Goal: Transaction & Acquisition: Purchase product/service

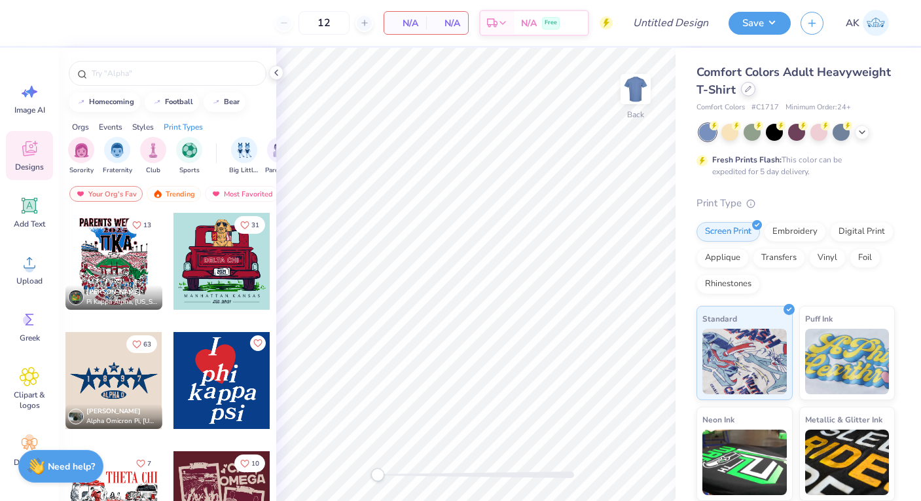
click at [741, 90] on div at bounding box center [748, 89] width 14 height 14
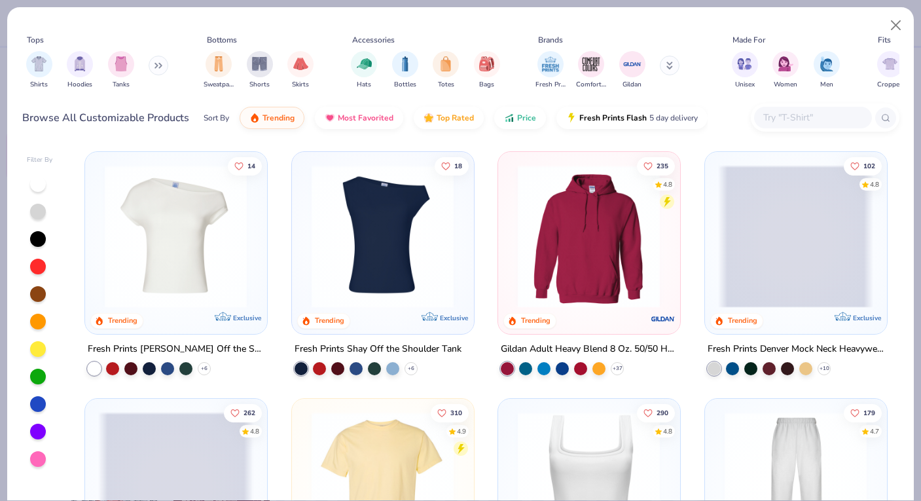
click at [801, 120] on input "text" at bounding box center [812, 117] width 101 height 15
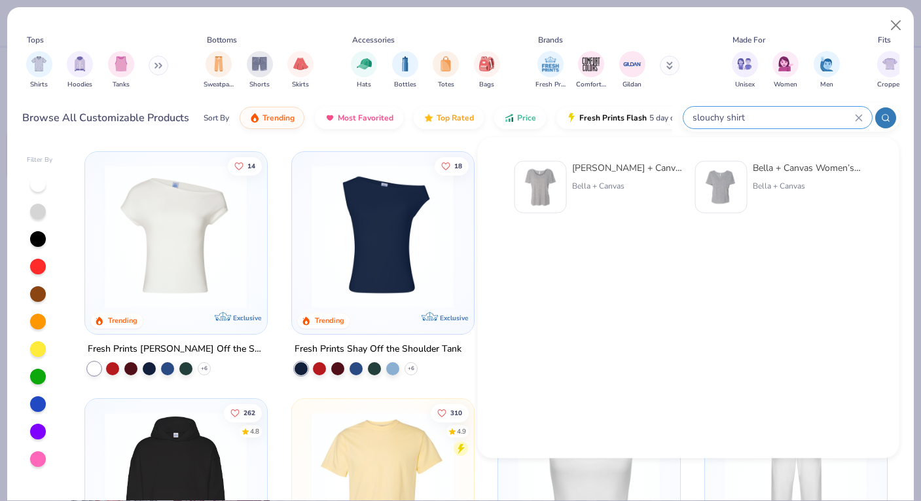
type input "slouchy shirt"
click at [541, 183] on img at bounding box center [540, 187] width 41 height 41
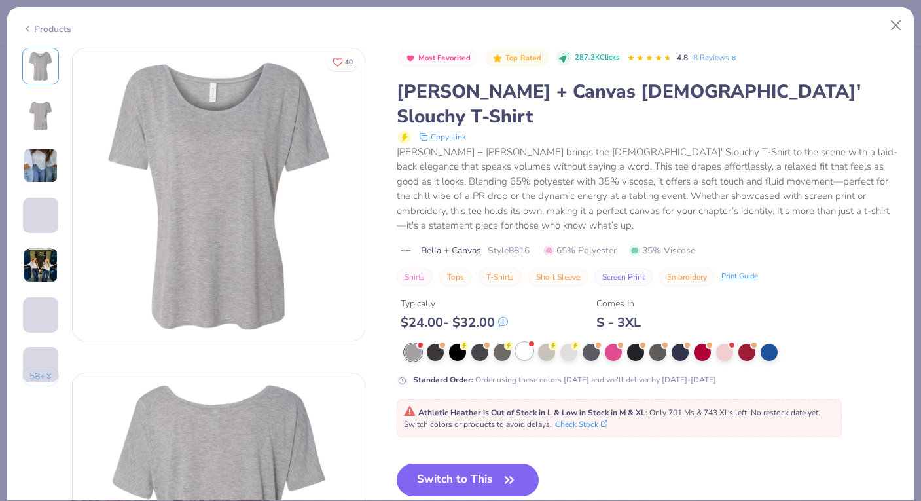
click at [521, 342] on div at bounding box center [524, 350] width 17 height 17
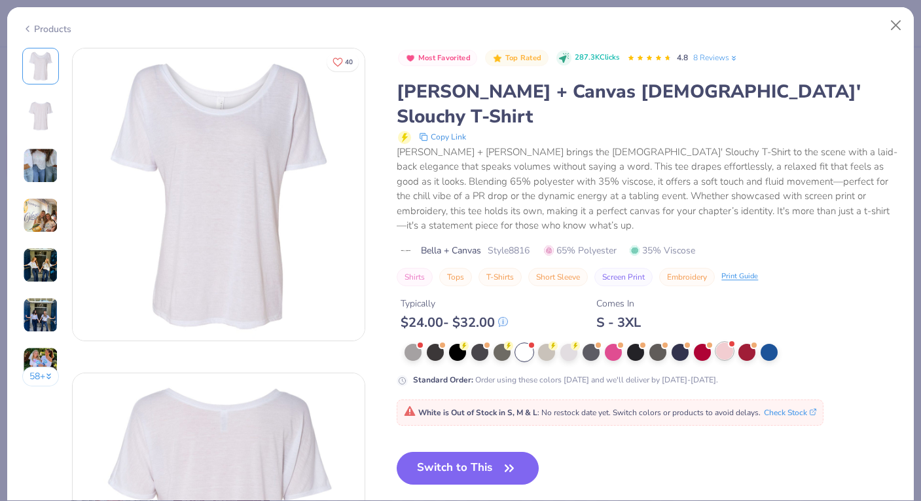
click at [720, 342] on div at bounding box center [724, 350] width 17 height 17
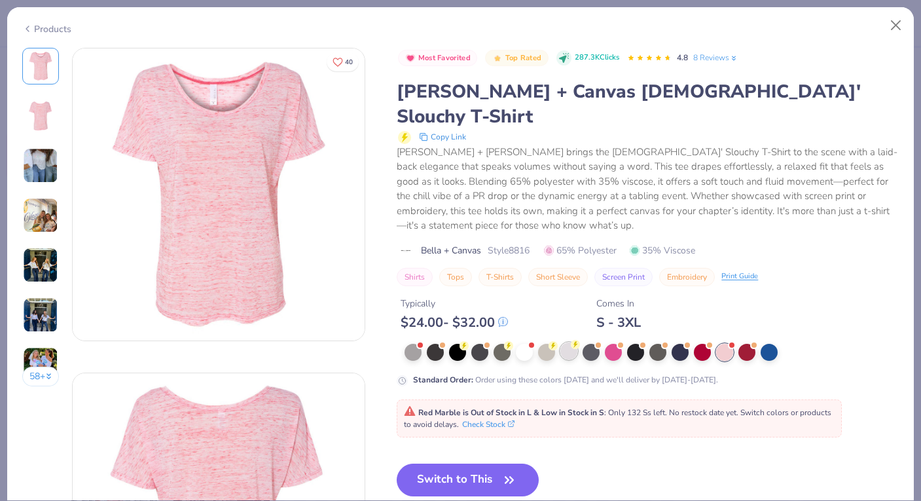
click at [572, 342] on div at bounding box center [568, 350] width 17 height 17
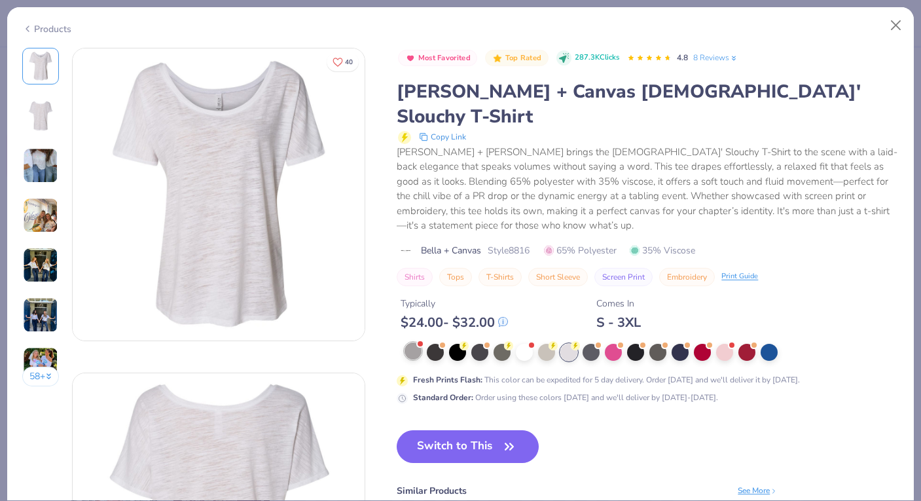
click at [418, 342] on div at bounding box center [413, 350] width 17 height 17
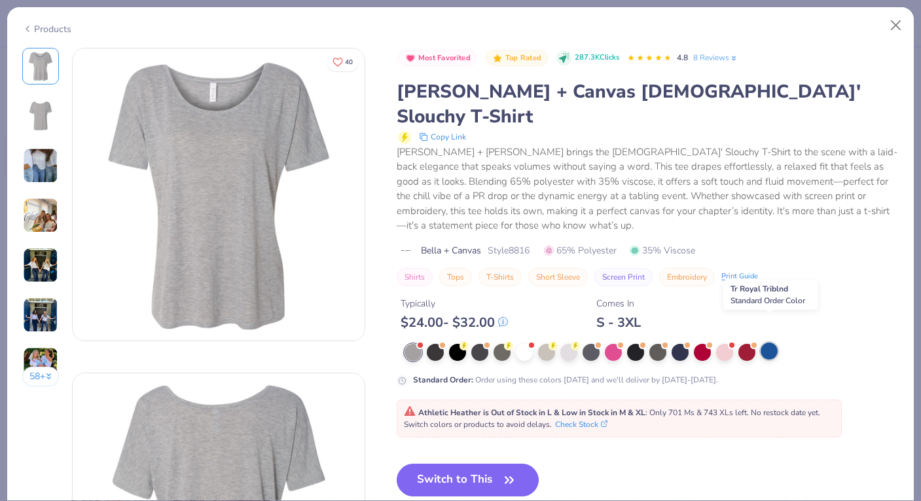
click at [761, 342] on div at bounding box center [769, 350] width 17 height 17
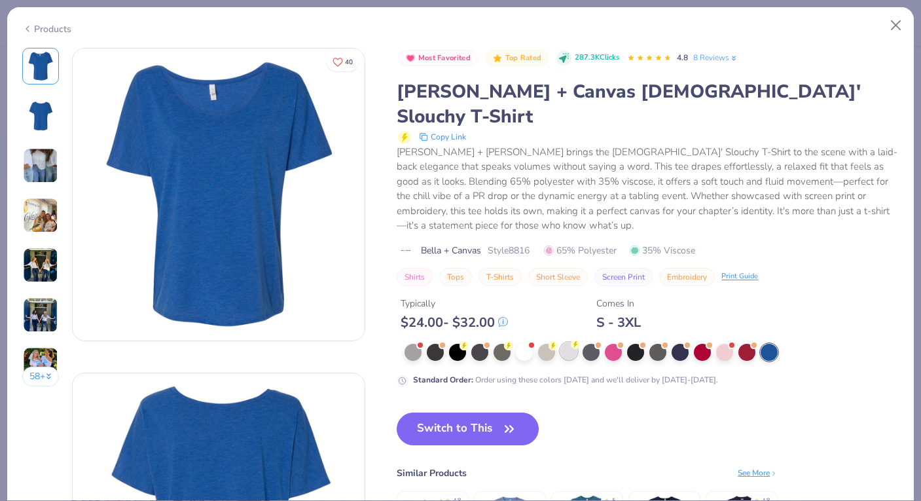
click at [567, 342] on div at bounding box center [568, 350] width 17 height 17
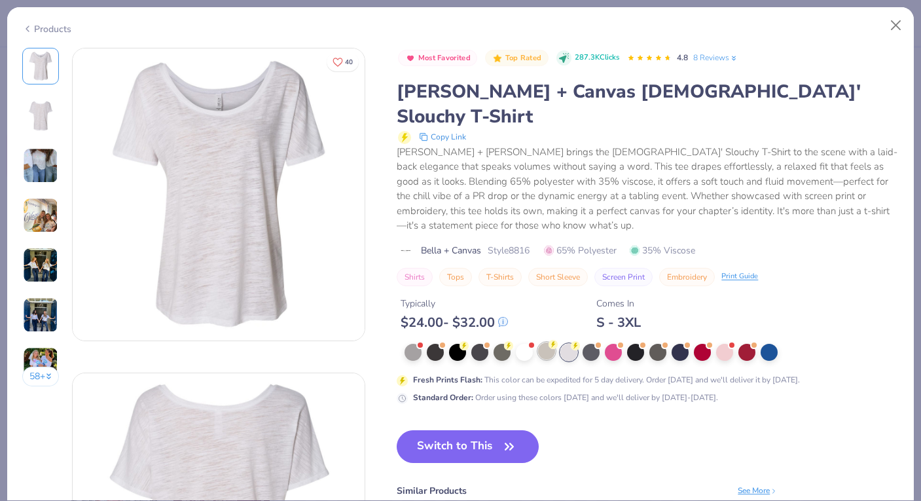
click at [546, 342] on div at bounding box center [546, 350] width 17 height 17
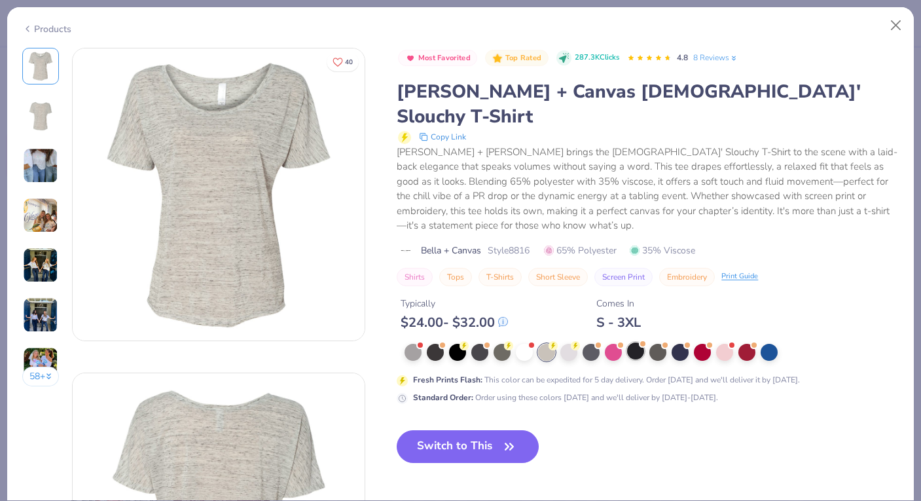
click at [638, 342] on div at bounding box center [635, 350] width 17 height 17
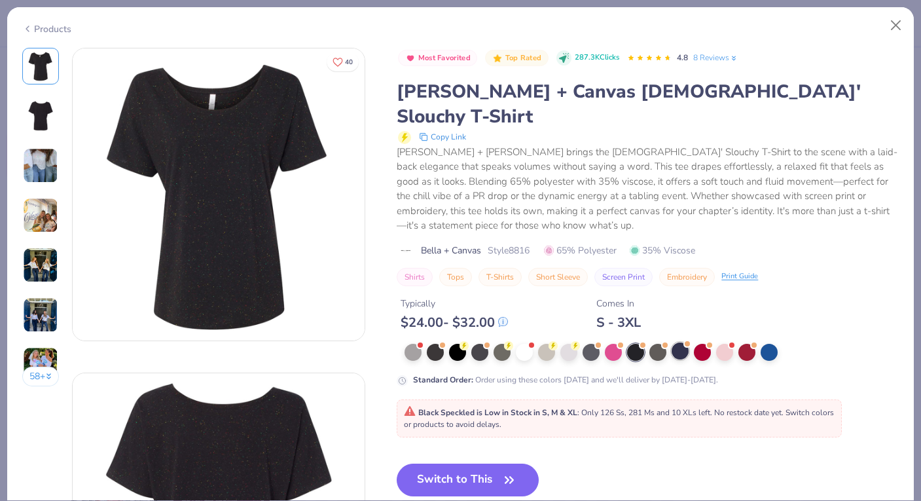
click at [682, 342] on div at bounding box center [680, 350] width 17 height 17
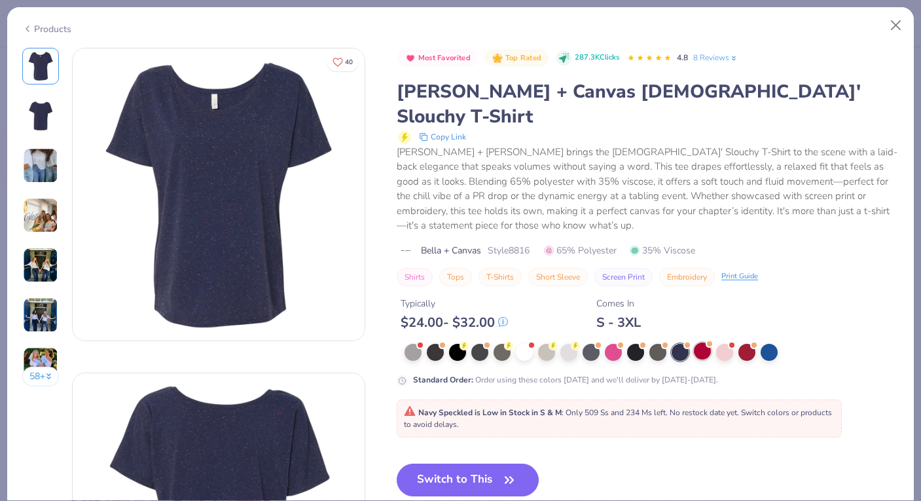
click at [701, 342] on div at bounding box center [702, 350] width 17 height 17
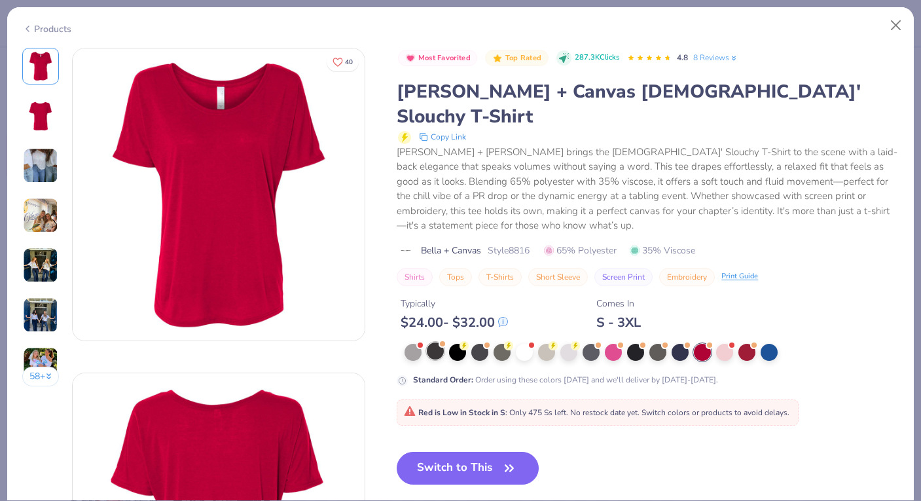
click at [437, 342] on div at bounding box center [435, 350] width 17 height 17
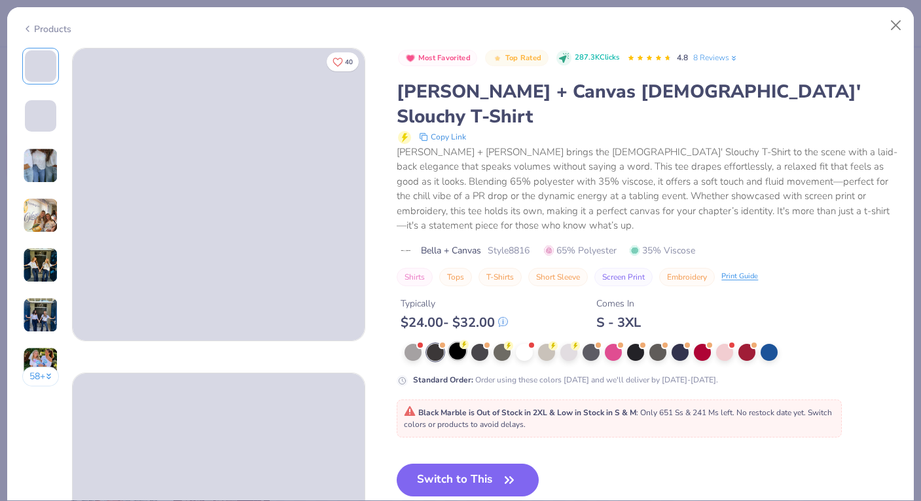
click at [452, 342] on div at bounding box center [457, 350] width 17 height 17
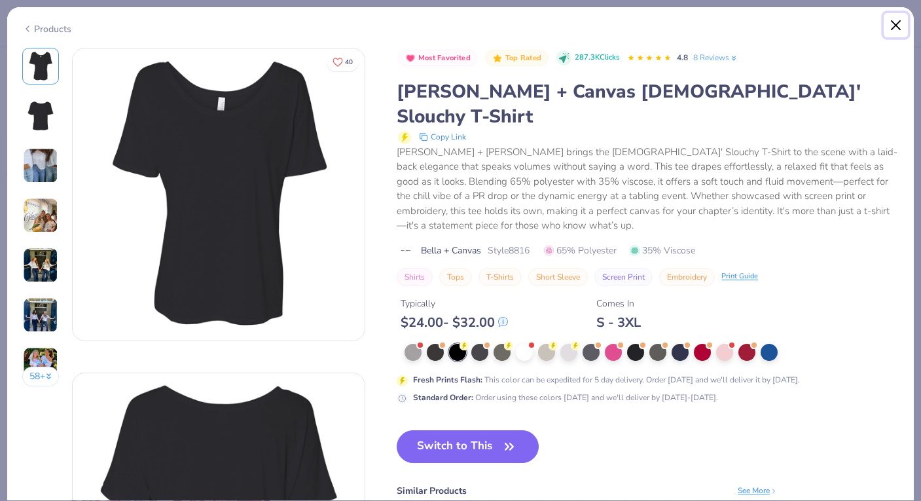
click at [894, 22] on button "Close" at bounding box center [896, 25] width 25 height 25
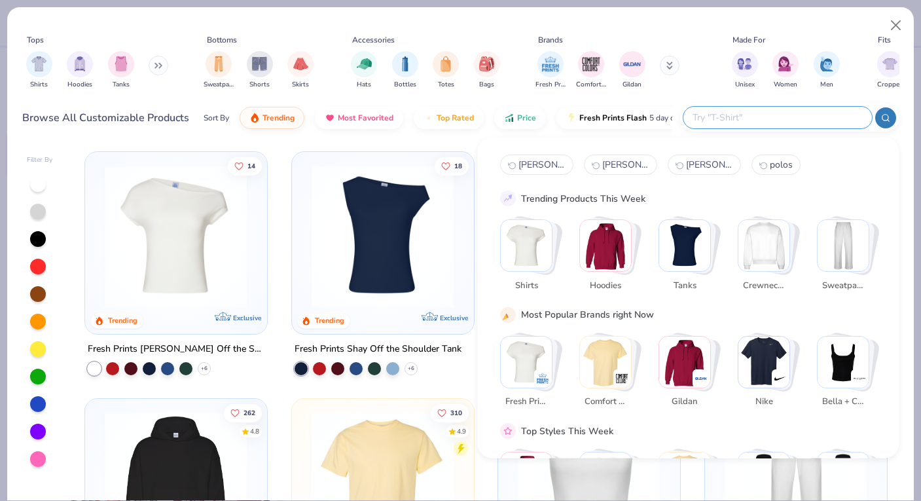
click at [770, 117] on input "text" at bounding box center [777, 117] width 172 height 15
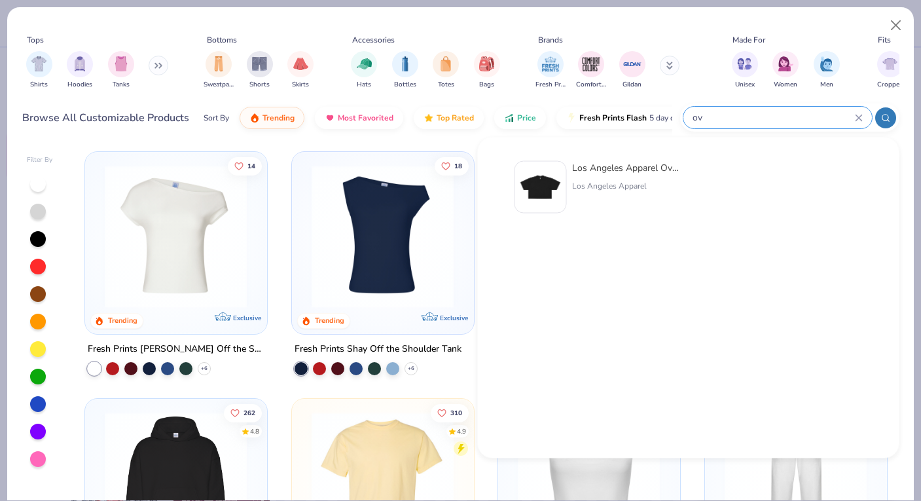
type input "o"
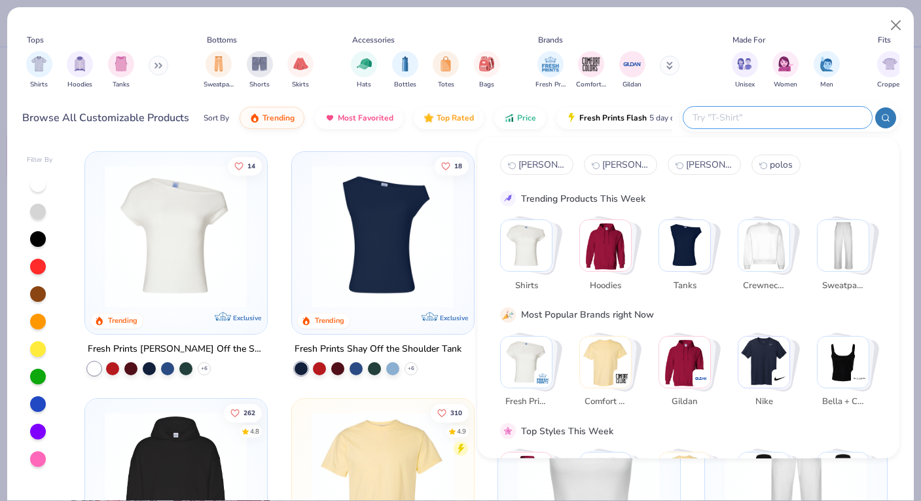
type input "t"
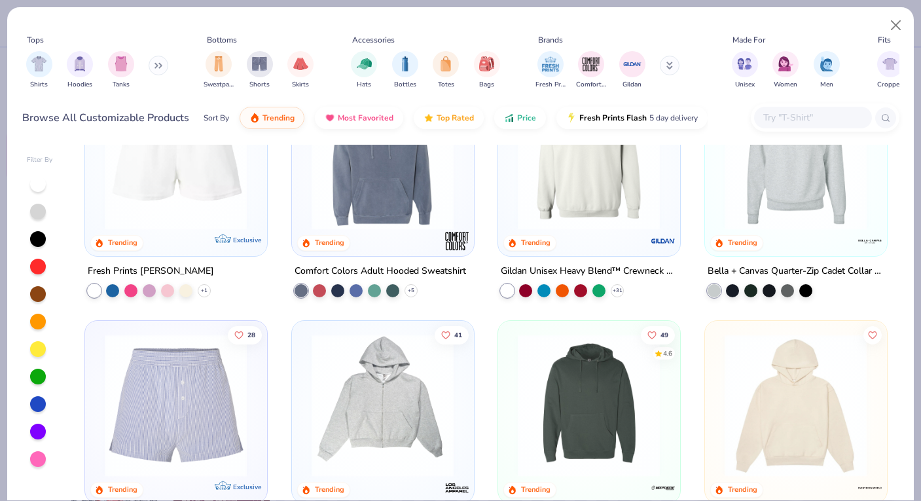
scroll to position [2172, 0]
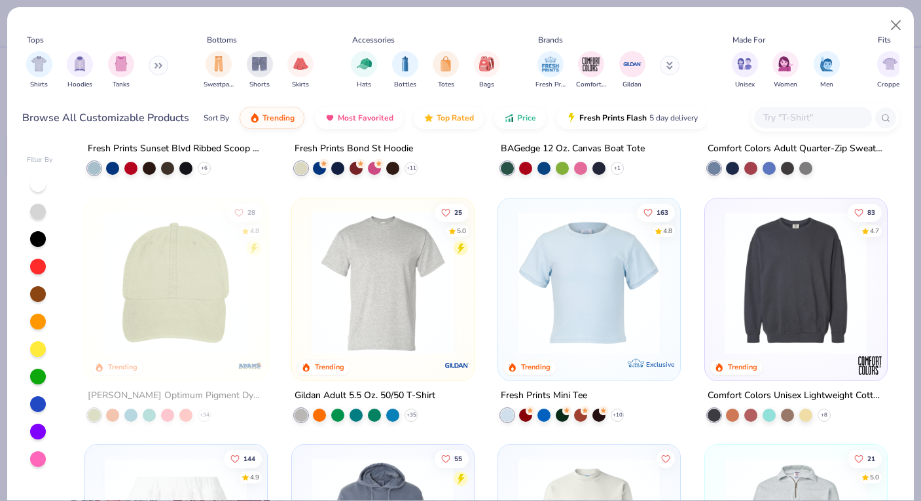
click at [562, 279] on img at bounding box center [588, 282] width 155 height 143
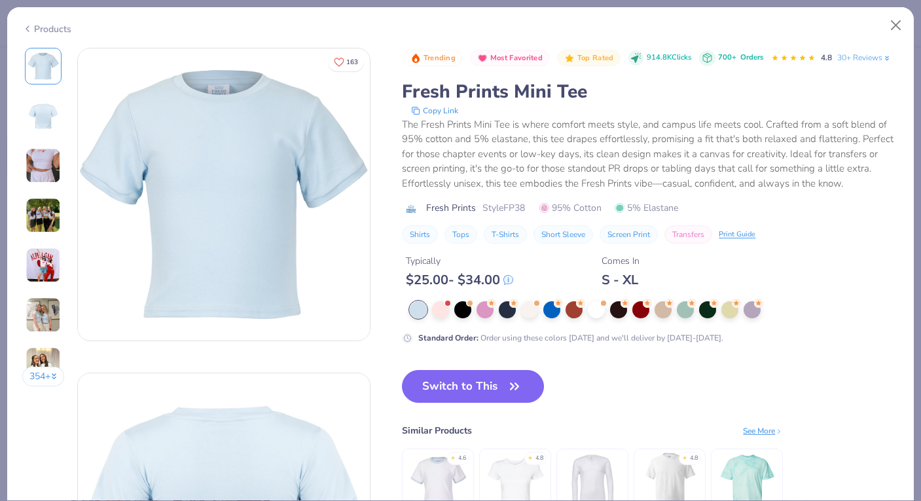
click at [46, 271] on img at bounding box center [43, 264] width 35 height 35
click at [592, 304] on div at bounding box center [596, 308] width 17 height 17
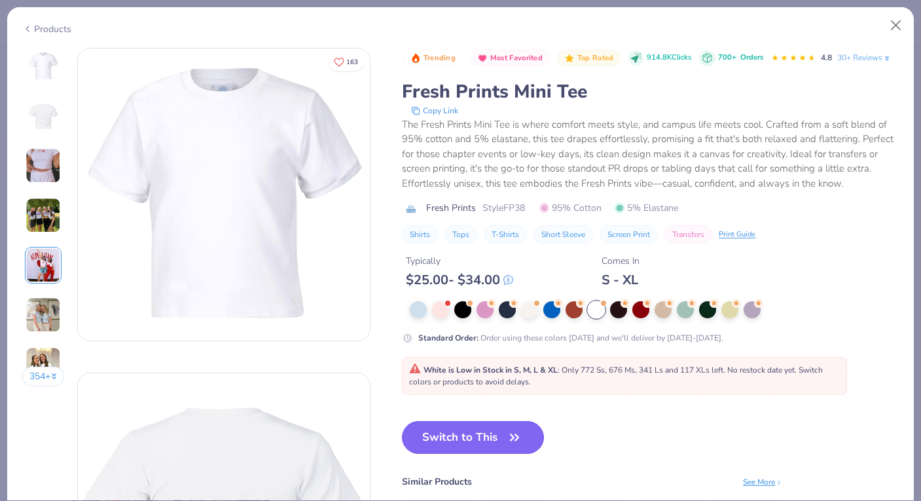
click at [460, 439] on button "Switch to This" at bounding box center [473, 437] width 142 height 33
type input "50"
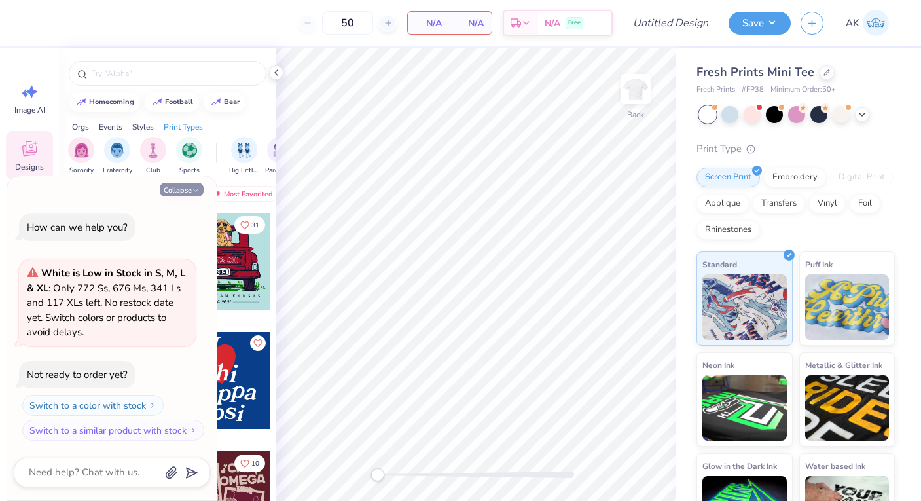
click at [190, 187] on button "Collapse" at bounding box center [182, 190] width 44 height 14
type textarea "x"
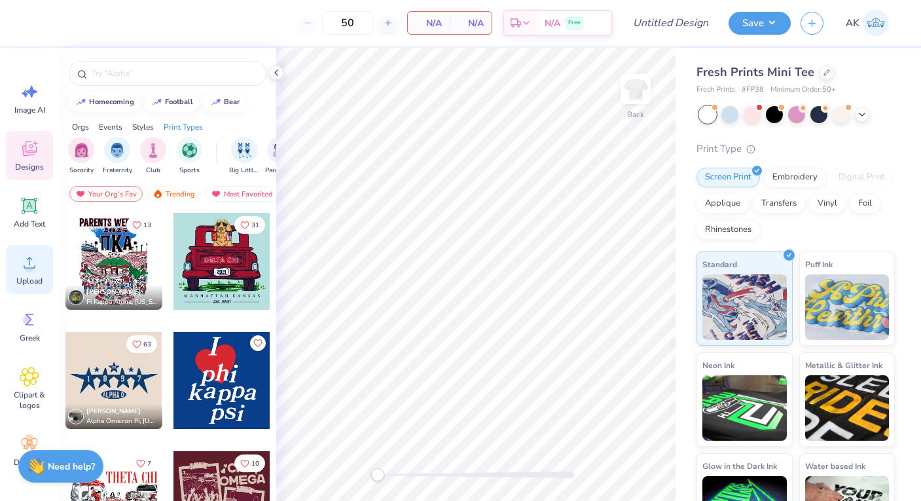
click at [25, 264] on icon at bounding box center [30, 263] width 20 height 20
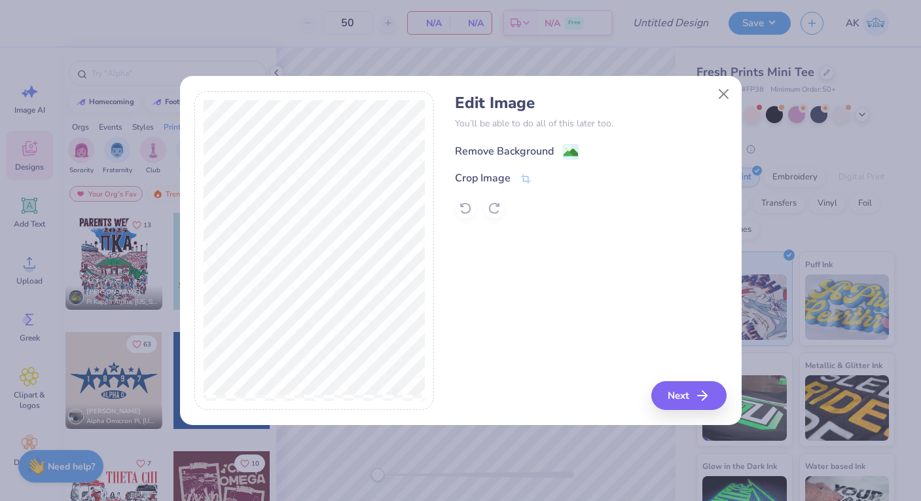
click at [516, 152] on div "Remove Background" at bounding box center [504, 151] width 99 height 16
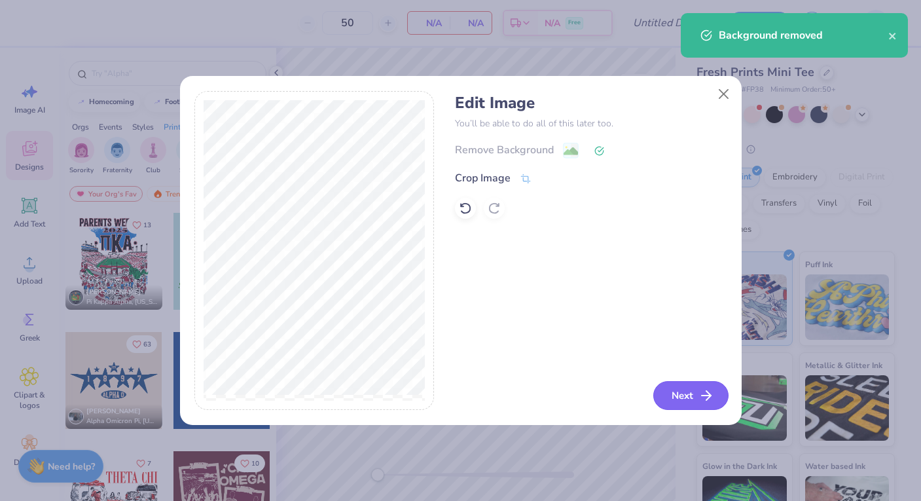
click at [662, 397] on button "Next" at bounding box center [690, 395] width 75 height 29
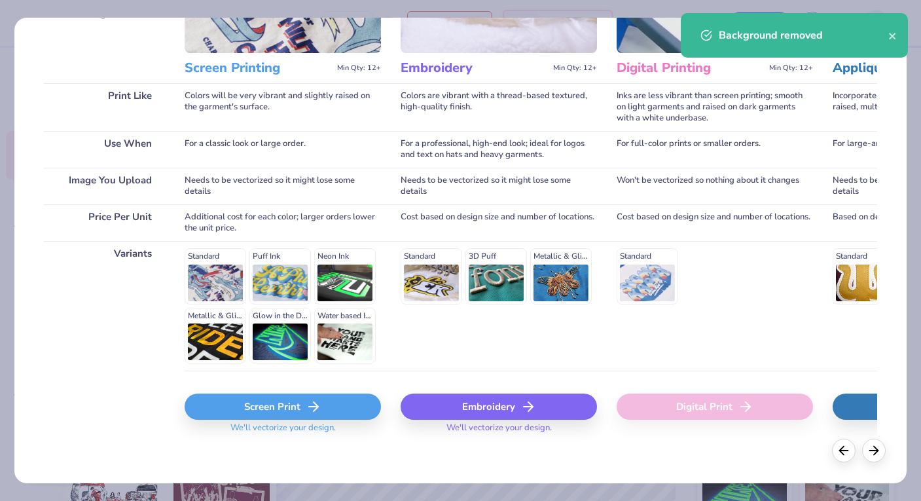
scroll to position [152, 0]
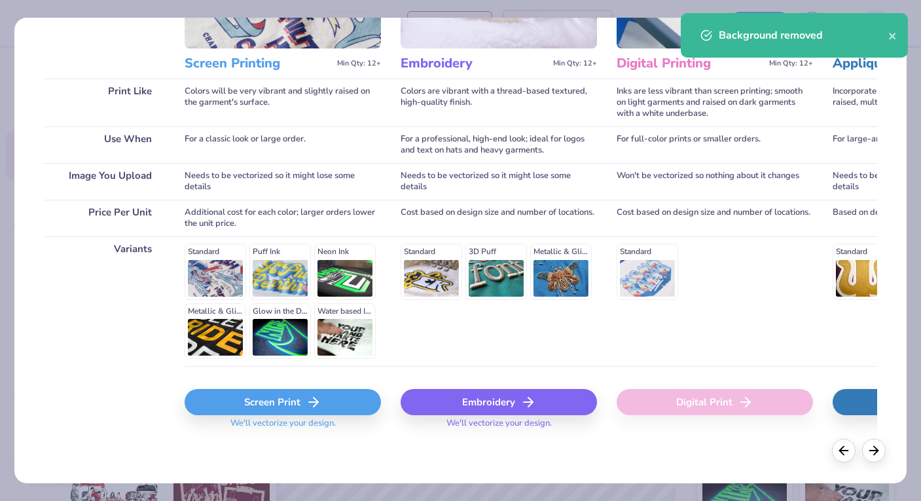
click at [262, 406] on div "Screen Print" at bounding box center [283, 402] width 196 height 26
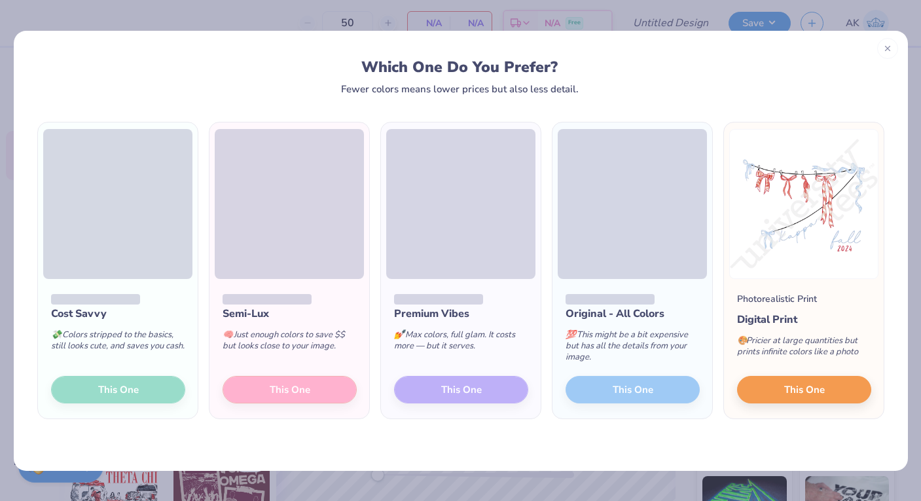
click at [287, 336] on div "🧠 Just enough colors to save $$ but looks close to your image." at bounding box center [290, 342] width 134 height 43
click at [312, 310] on div "Semi-Lux" at bounding box center [290, 314] width 134 height 16
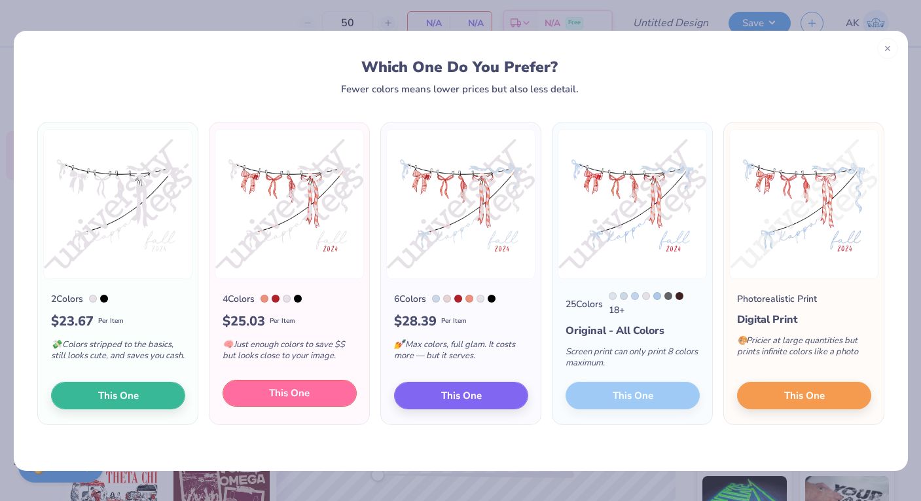
click at [318, 399] on button "This One" at bounding box center [290, 393] width 134 height 27
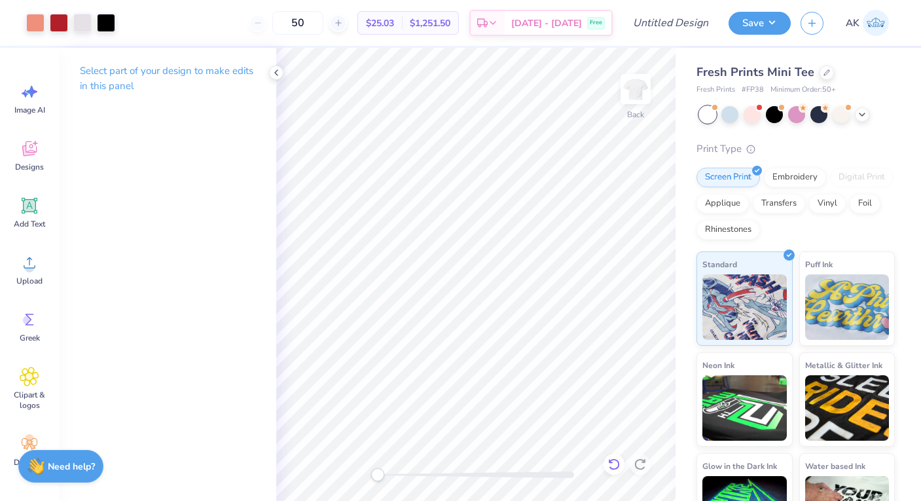
click at [615, 466] on icon at bounding box center [613, 464] width 13 height 13
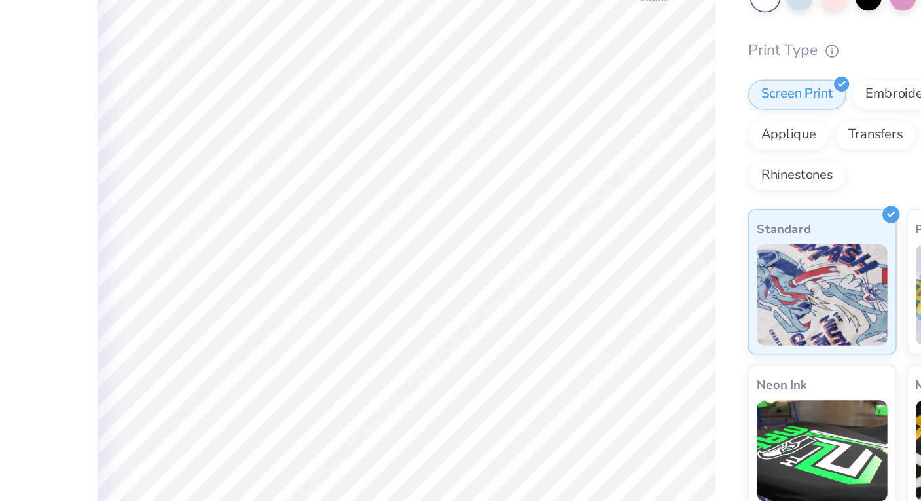
scroll to position [0, 0]
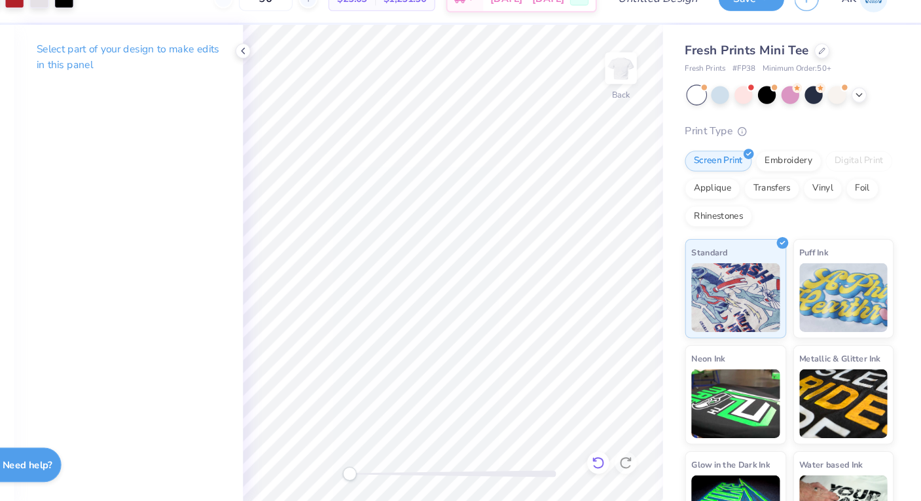
click at [610, 463] on icon at bounding box center [613, 464] width 13 height 13
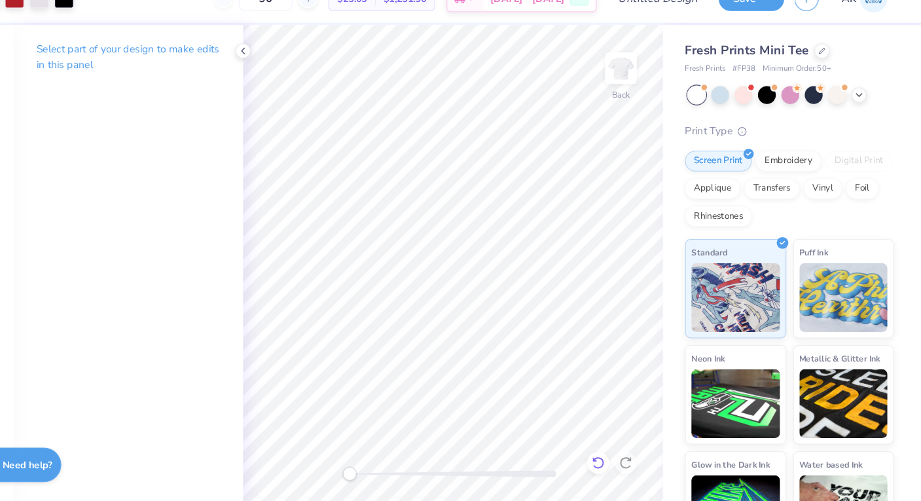
click at [610, 463] on icon at bounding box center [613, 464] width 13 height 13
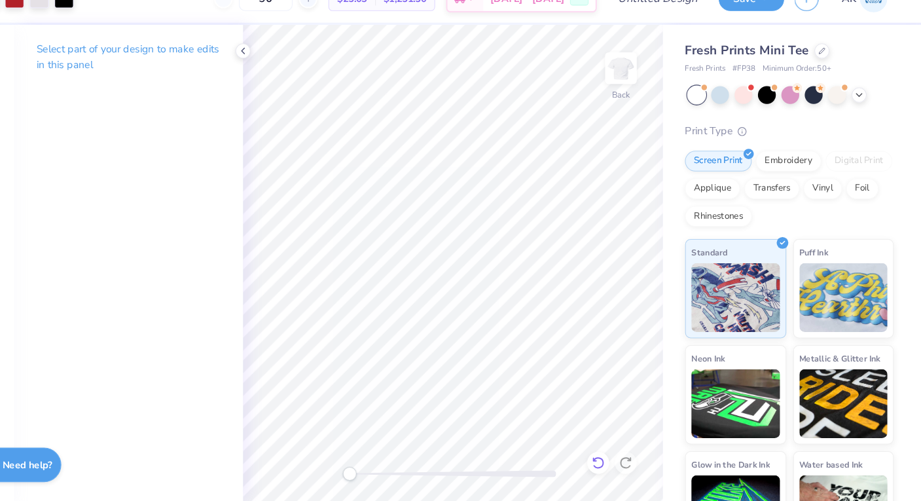
click at [610, 463] on icon at bounding box center [613, 464] width 13 height 13
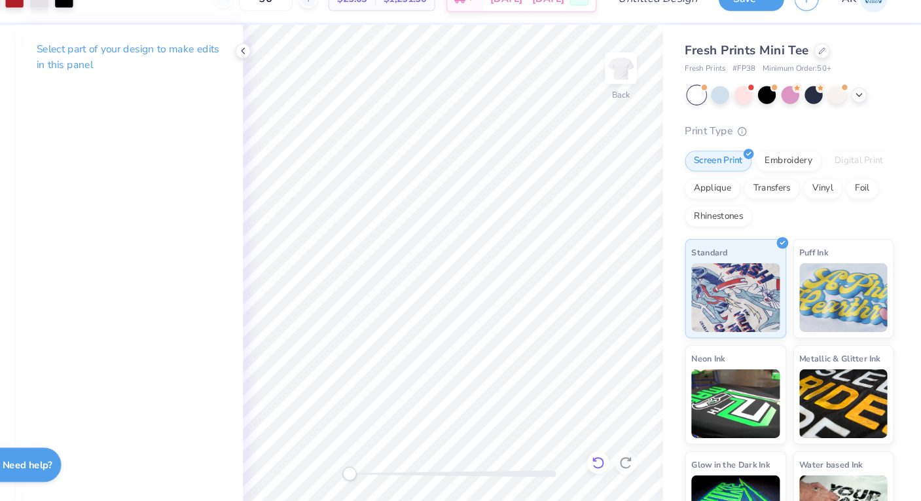
click at [610, 463] on icon at bounding box center [613, 464] width 13 height 13
